Goal: Information Seeking & Learning: Learn about a topic

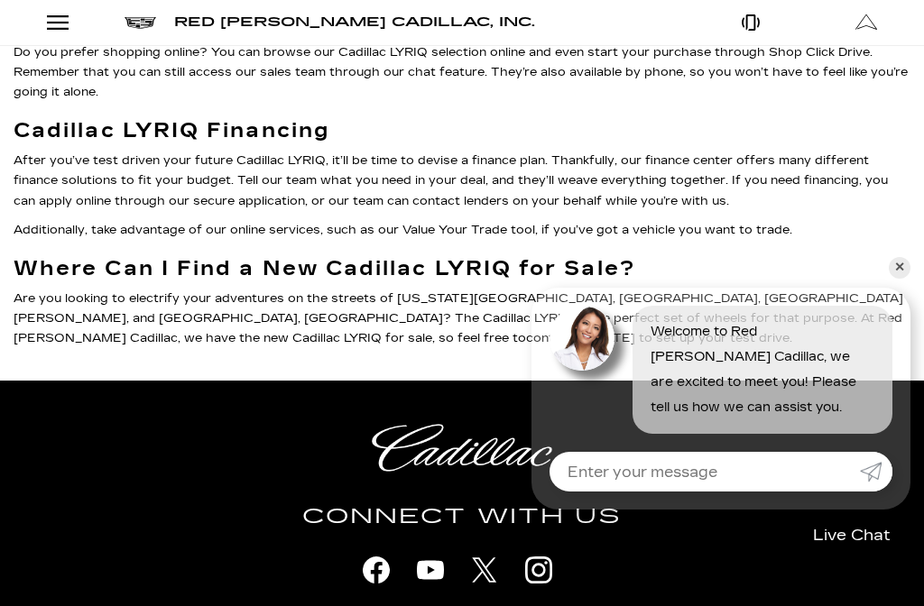
scroll to position [1282, 0]
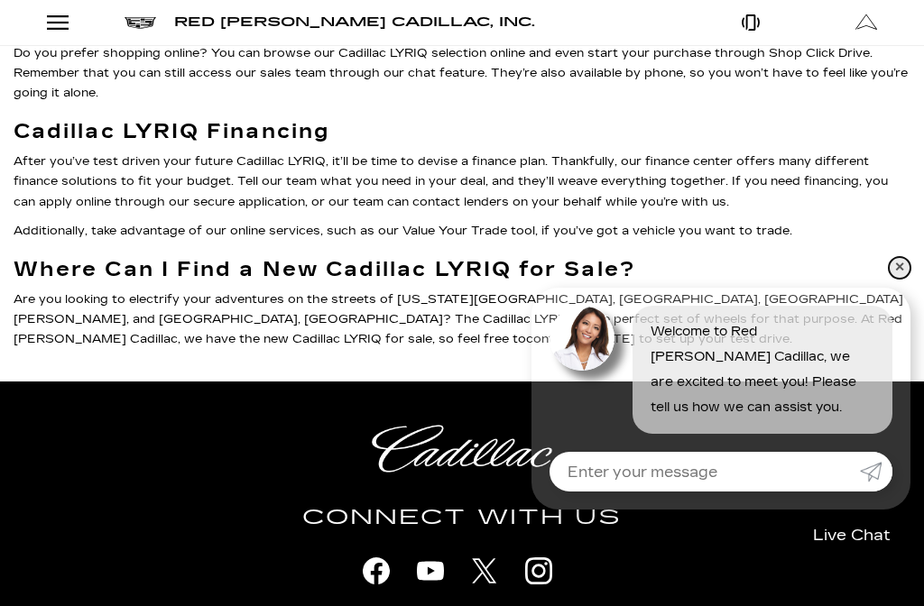
click at [909, 270] on link "✕" at bounding box center [899, 268] width 22 height 22
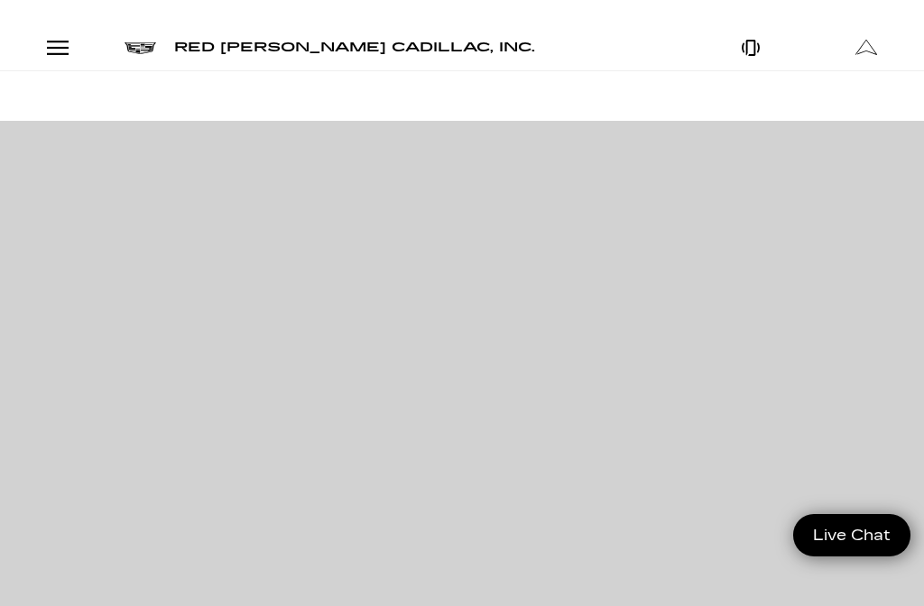
scroll to position [0, 0]
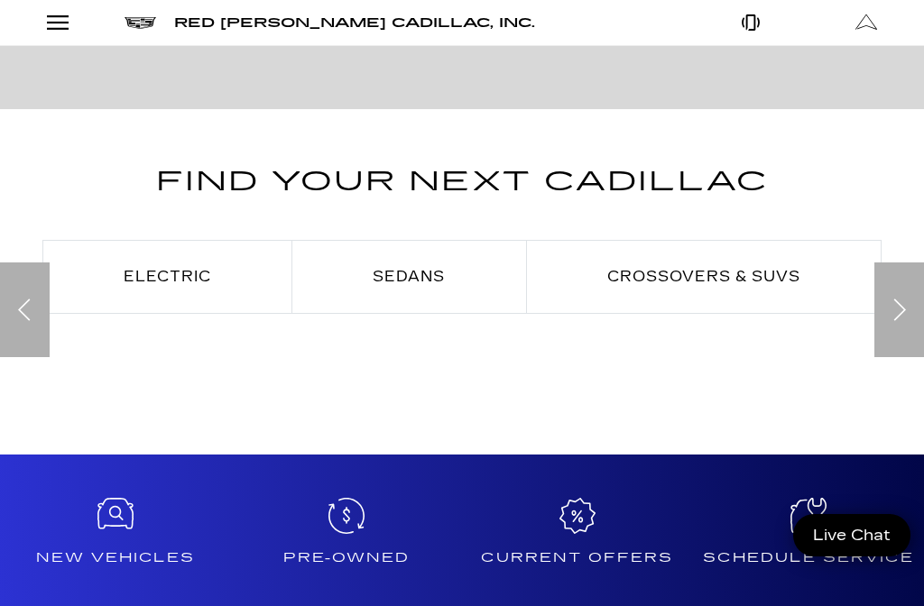
scroll to position [760, 9]
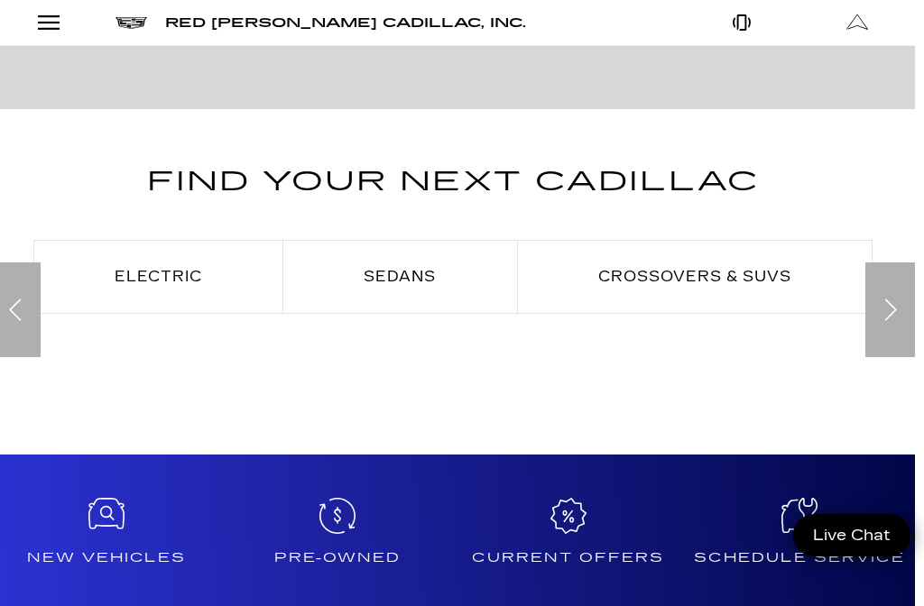
click at [685, 293] on link "Crossovers & SUVs" at bounding box center [695, 277] width 354 height 72
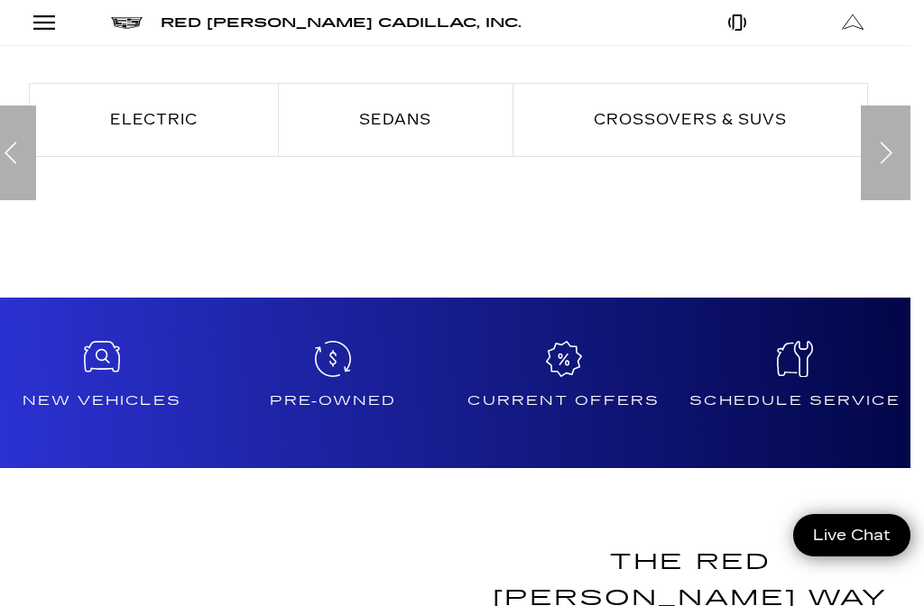
scroll to position [917, 14]
click at [677, 99] on link "Crossovers & SUVs" at bounding box center [690, 120] width 354 height 72
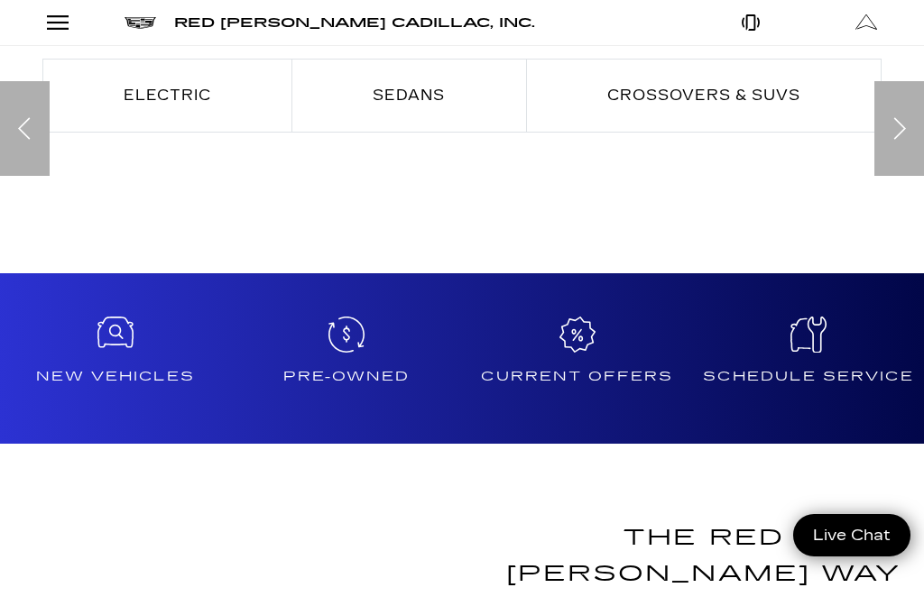
scroll to position [942, 0]
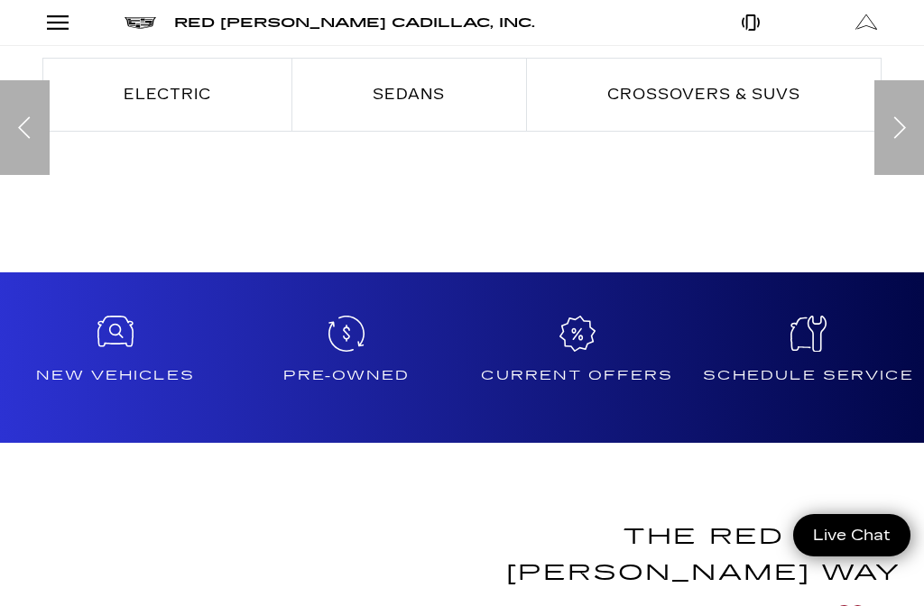
click at [694, 90] on span "Crossovers & SUVs" at bounding box center [703, 94] width 193 height 17
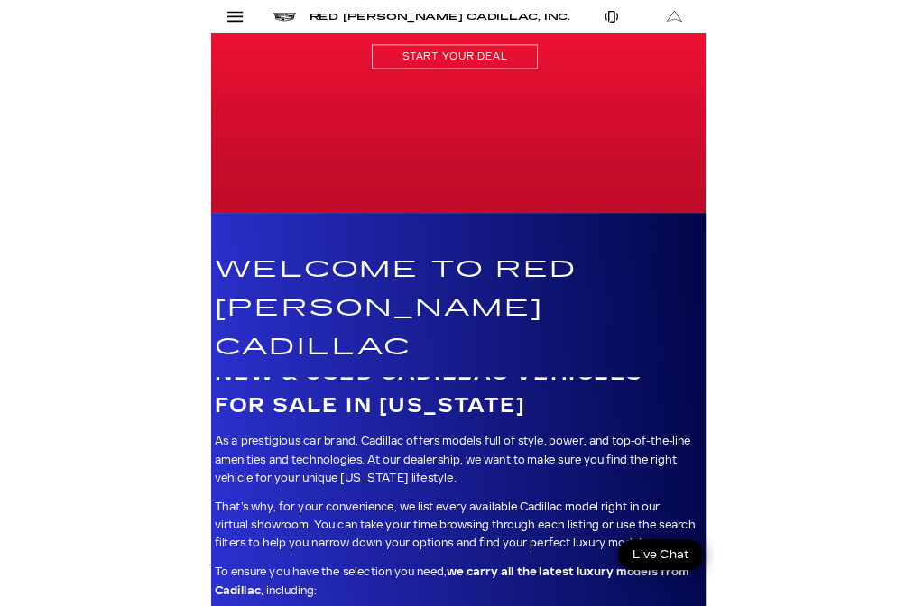
scroll to position [3051, 14]
